Goal: Task Accomplishment & Management: Use online tool/utility

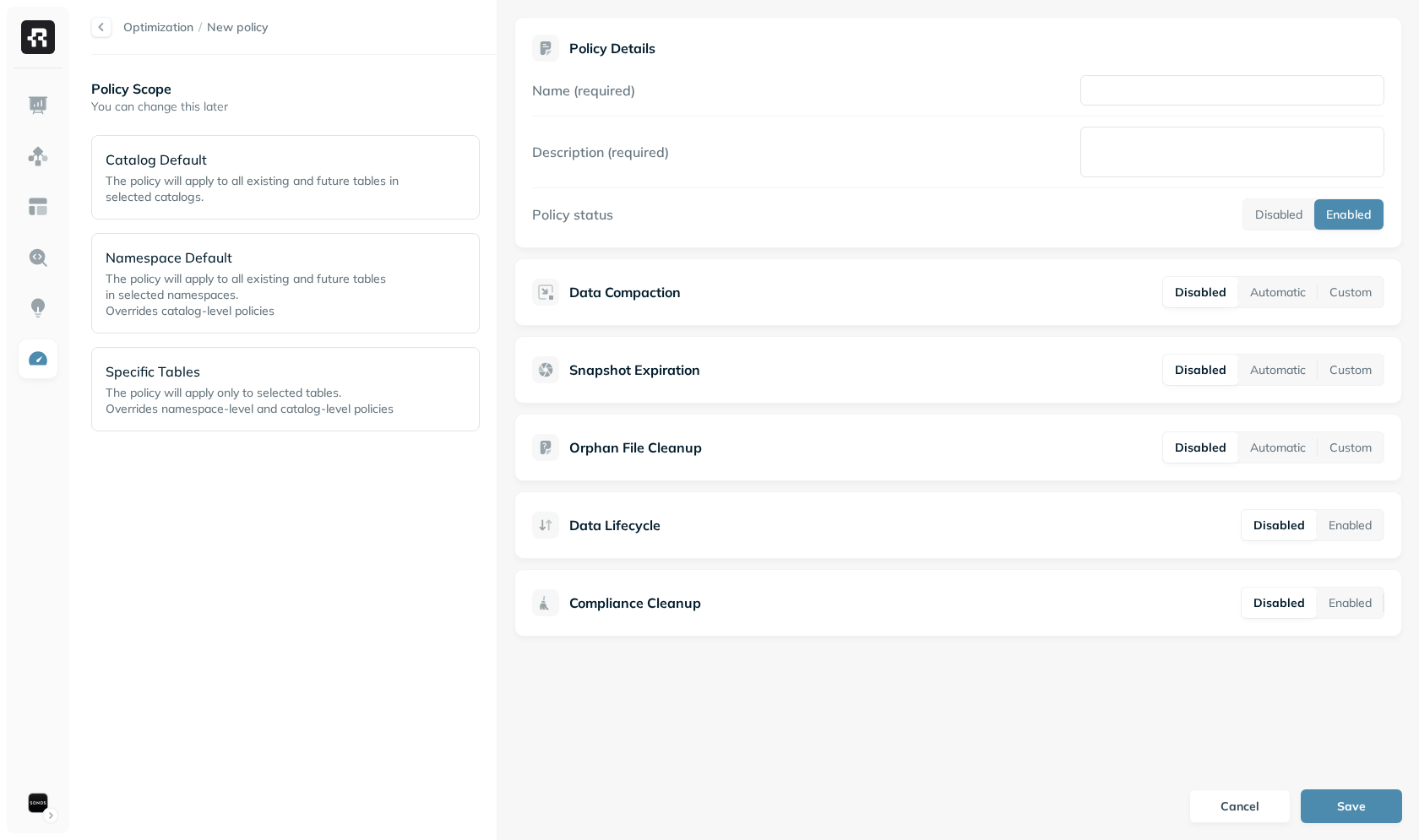
click at [238, 402] on span "Overrides namespace-level and catalog-level policies" at bounding box center [249, 409] width 288 height 15
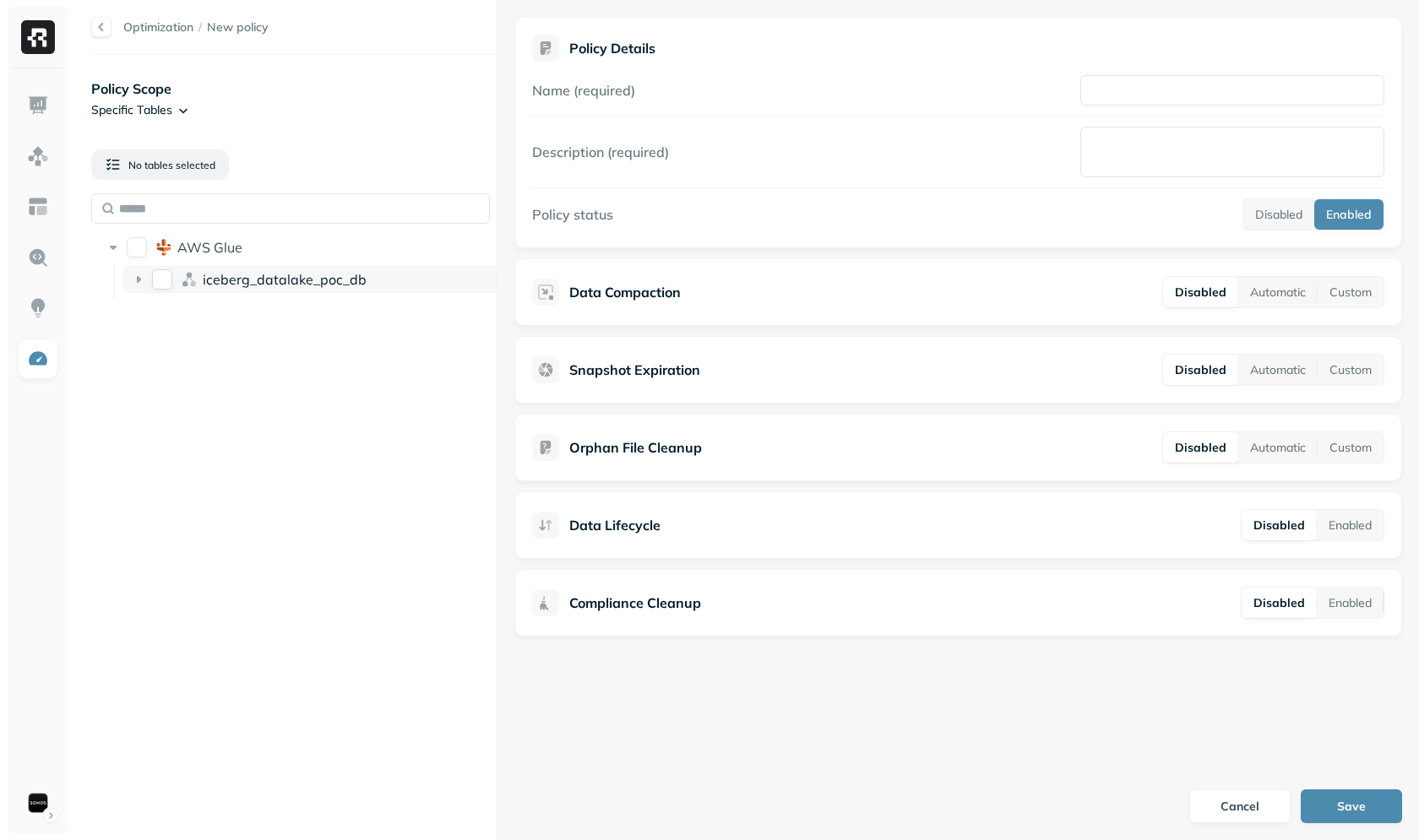
click at [268, 284] on span "iceberg_datalake_poc_db" at bounding box center [285, 280] width 164 height 17
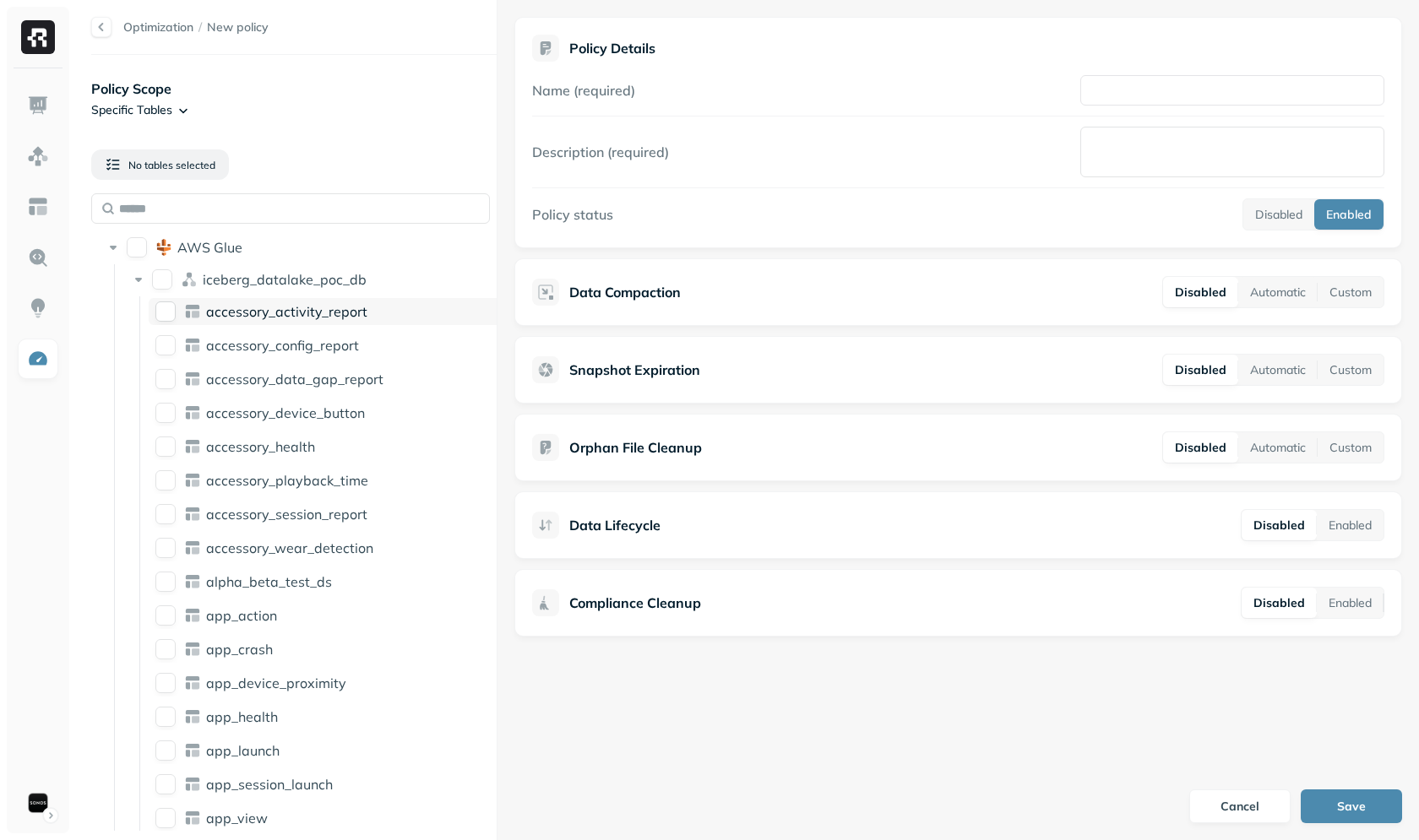
click at [248, 314] on span "accessory_activity_report" at bounding box center [287, 312] width 161 height 17
click at [248, 312] on span "accessory_activity_report" at bounding box center [287, 312] width 161 height 17
click at [278, 281] on span "iceberg_datalake_poc_db" at bounding box center [285, 280] width 164 height 17
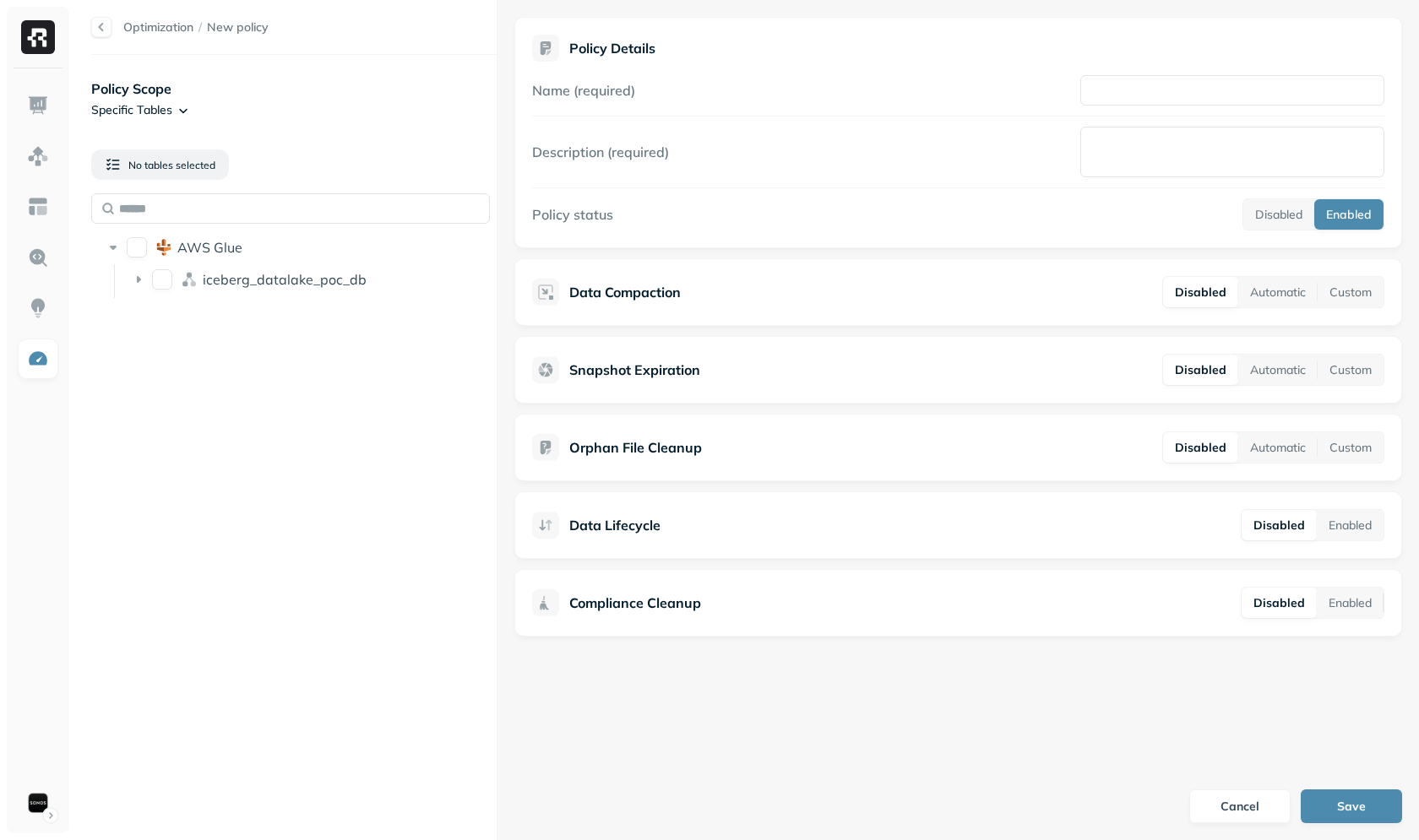
click at [305, 538] on div "Policy Scope Specific Tables No tables selected AWS Glue iceberg_datalake_poc_db" at bounding box center [294, 447] width 406 height 751
click at [343, 209] on input "text" at bounding box center [291, 209] width 399 height 30
type input "******"
click at [310, 290] on div "iceberg_datalake_poc_db" at bounding box center [315, 280] width 385 height 27
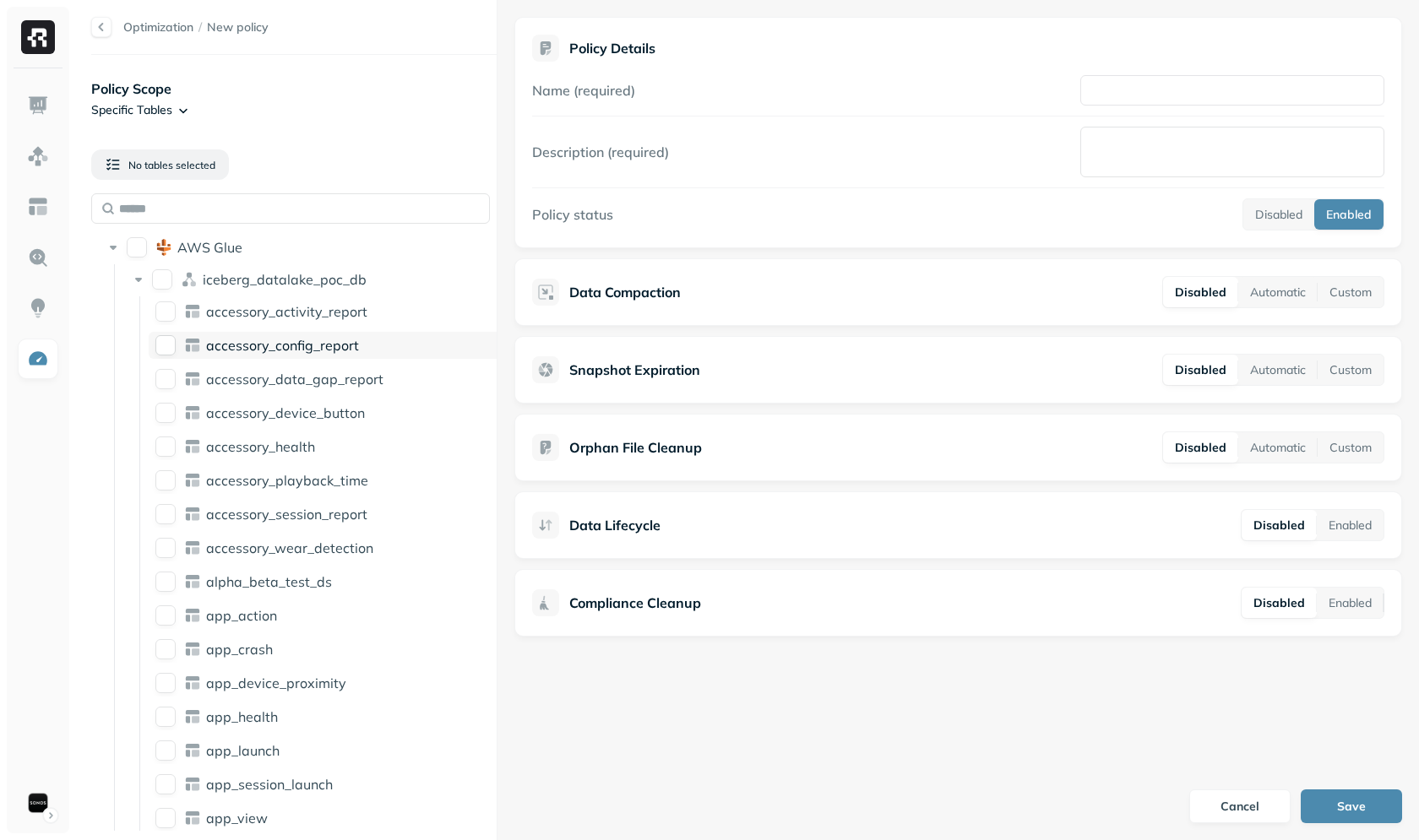
click at [297, 343] on span "accessory_config_report" at bounding box center [282, 346] width 153 height 17
click at [297, 348] on span "accessory_config_report" at bounding box center [282, 346] width 153 height 17
click at [140, 249] on button "AWS Glue" at bounding box center [137, 248] width 20 height 20
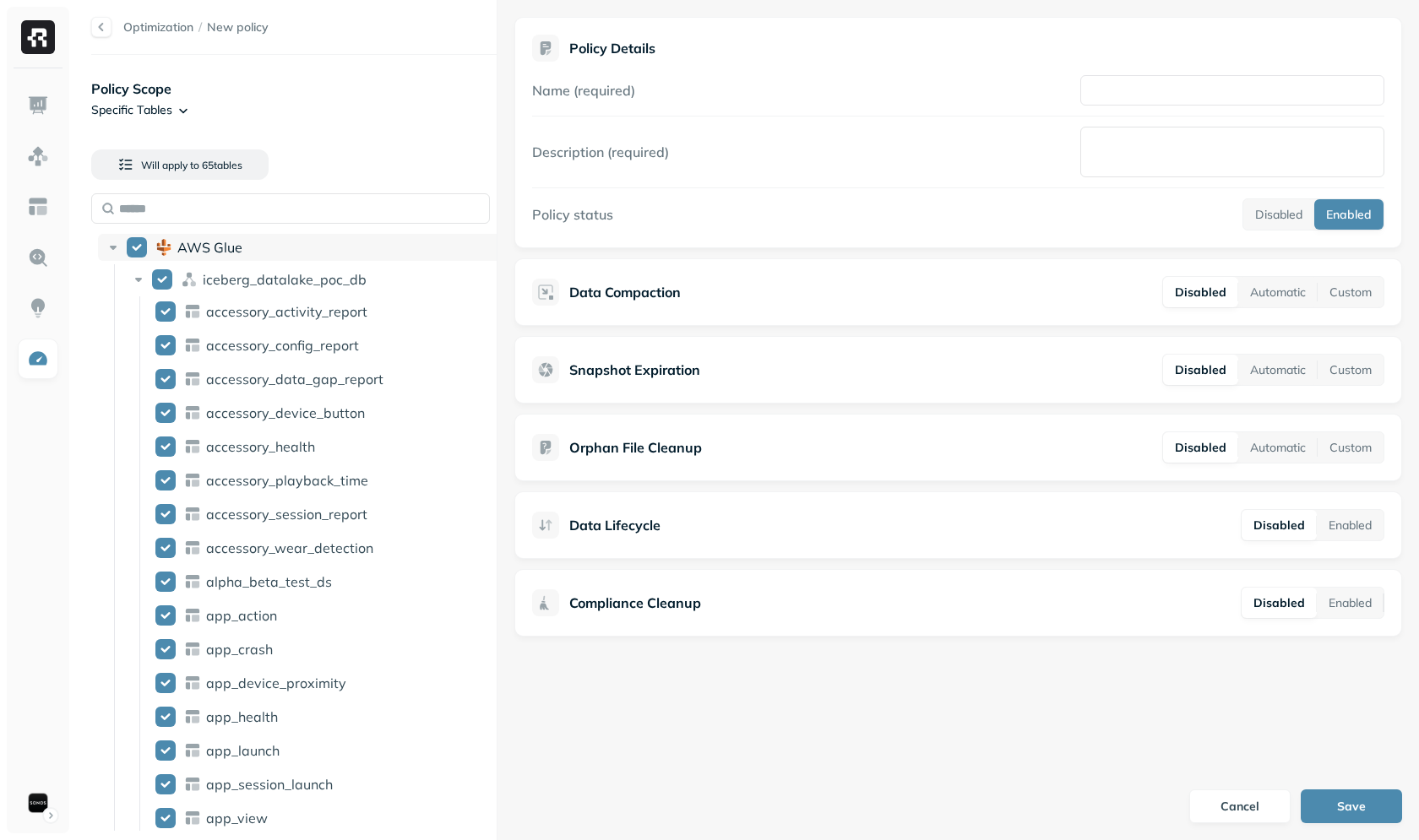
click at [140, 249] on button "AWS Glue" at bounding box center [137, 248] width 20 height 20
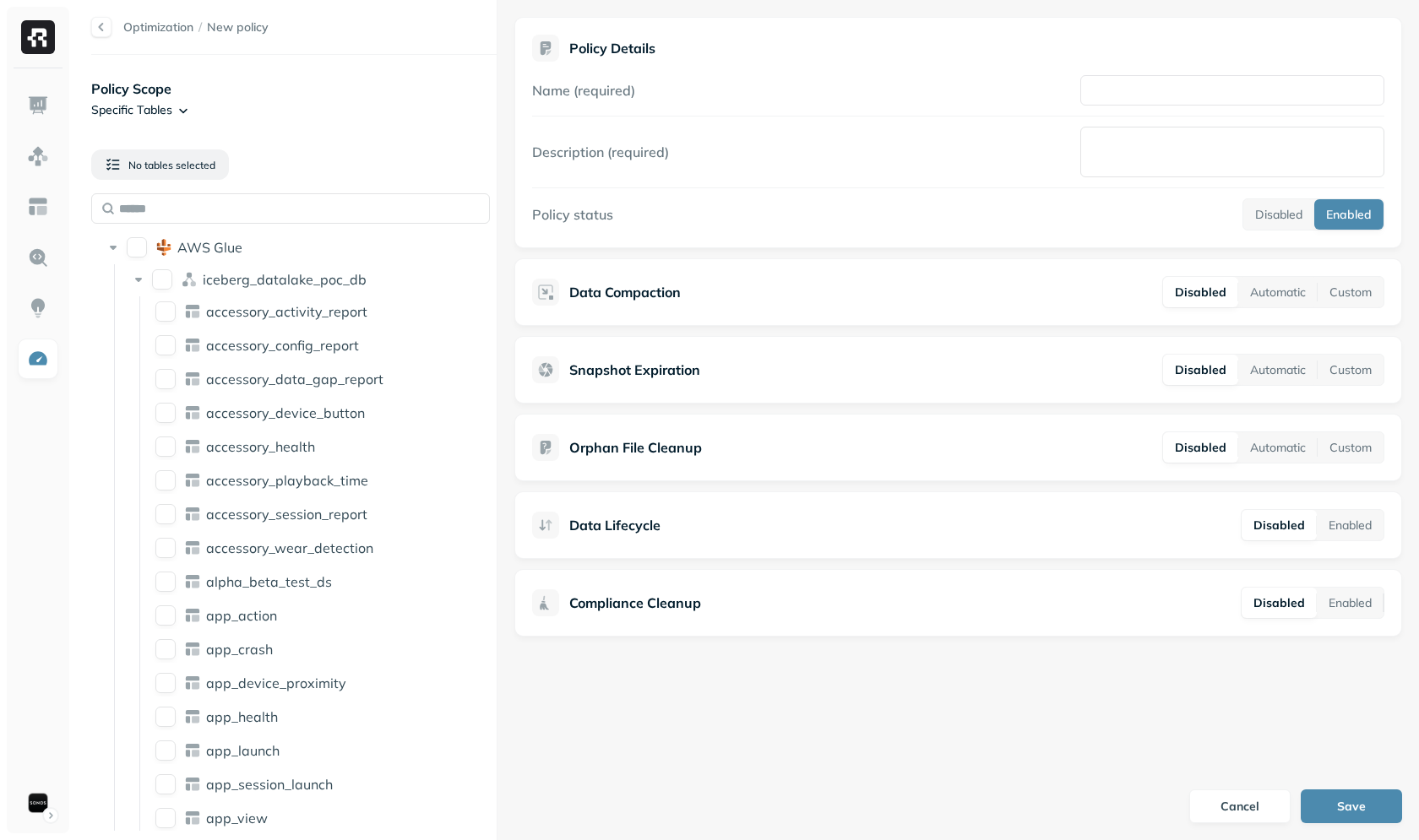
type button "on"
